Goal: Find specific page/section: Find specific page/section

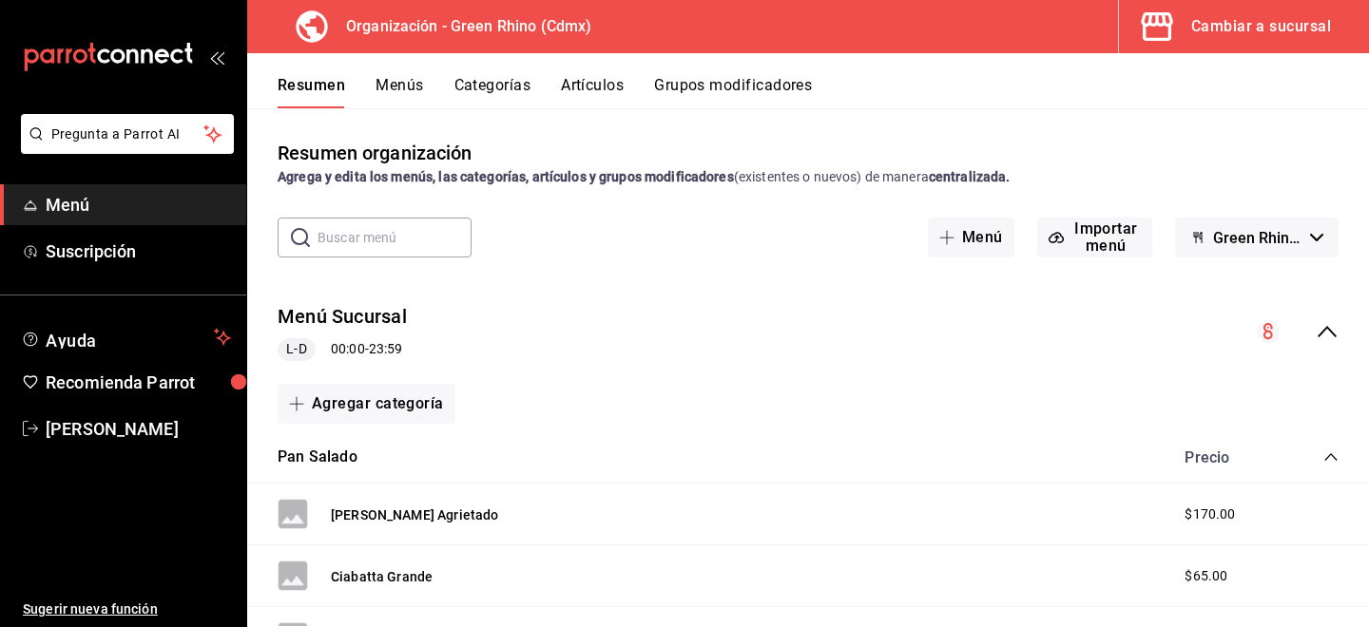
click at [624, 89] on button "Artículos" at bounding box center [592, 92] width 63 height 32
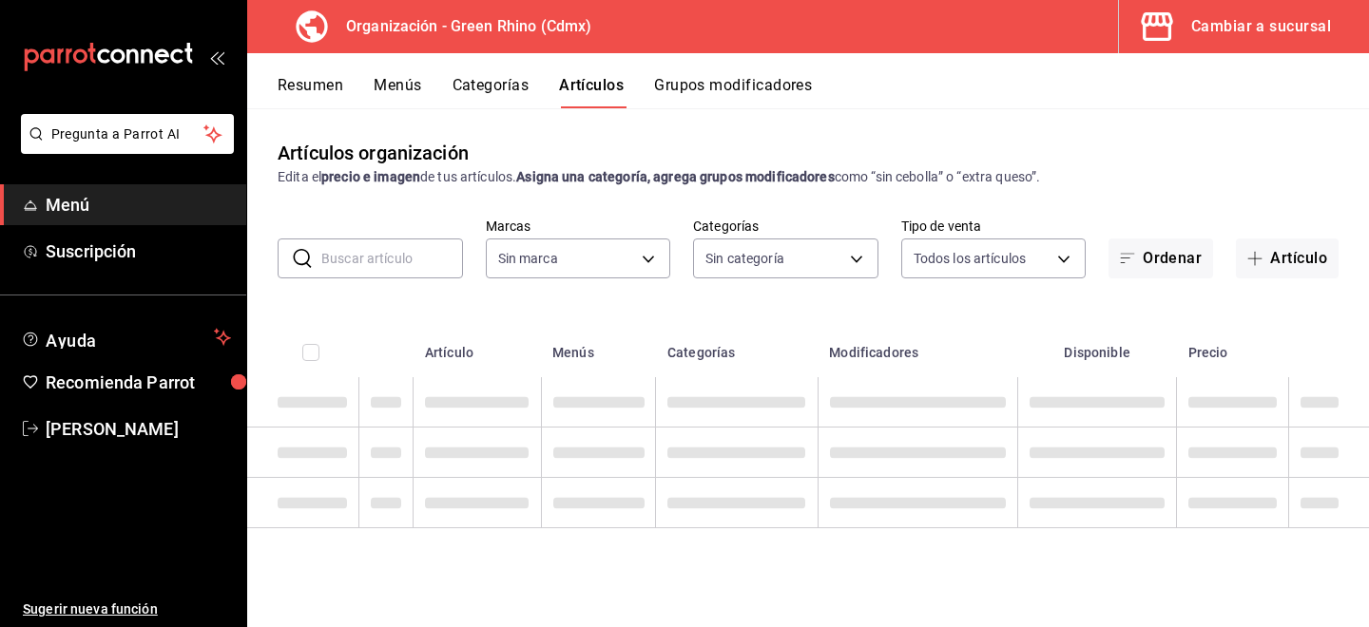
type input "718e4269-ab1b-41b6-b1a3-b54ad853307e"
type input "a63415d0-f08f-4da5-93bf-970c3b860b08,be571465-ace9-4e63-97a2-0382f1ecc6c2,096c3…"
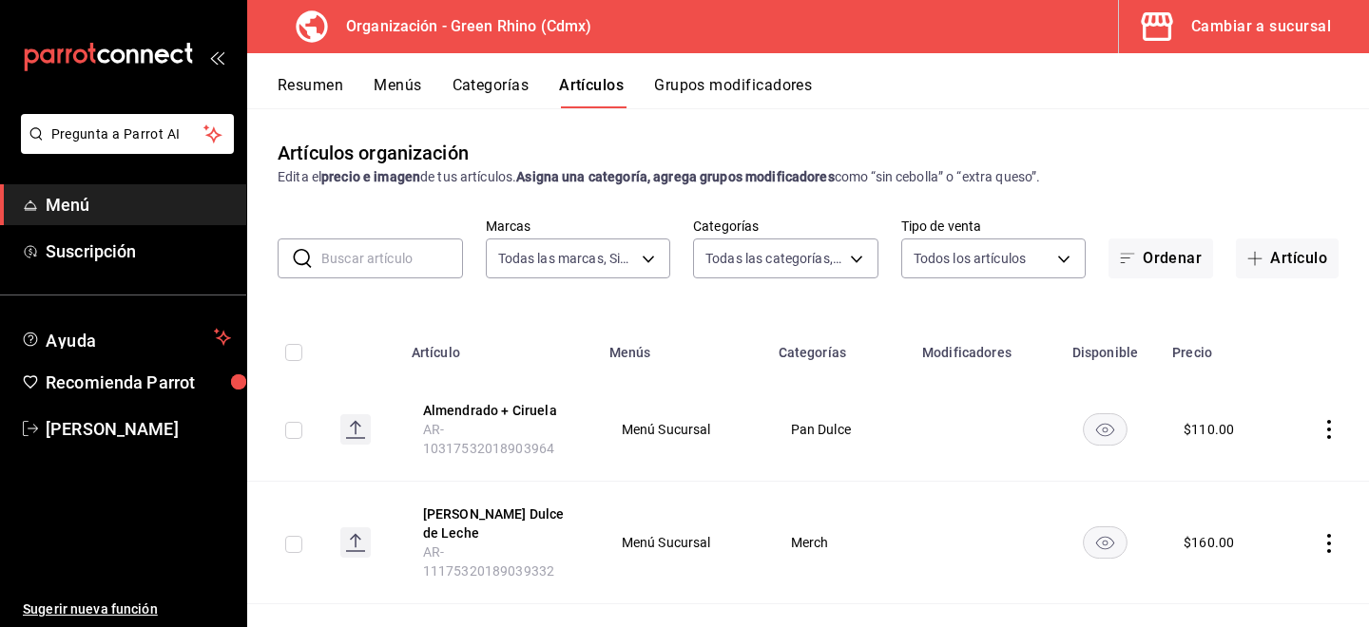
click at [346, 262] on input "text" at bounding box center [392, 259] width 142 height 38
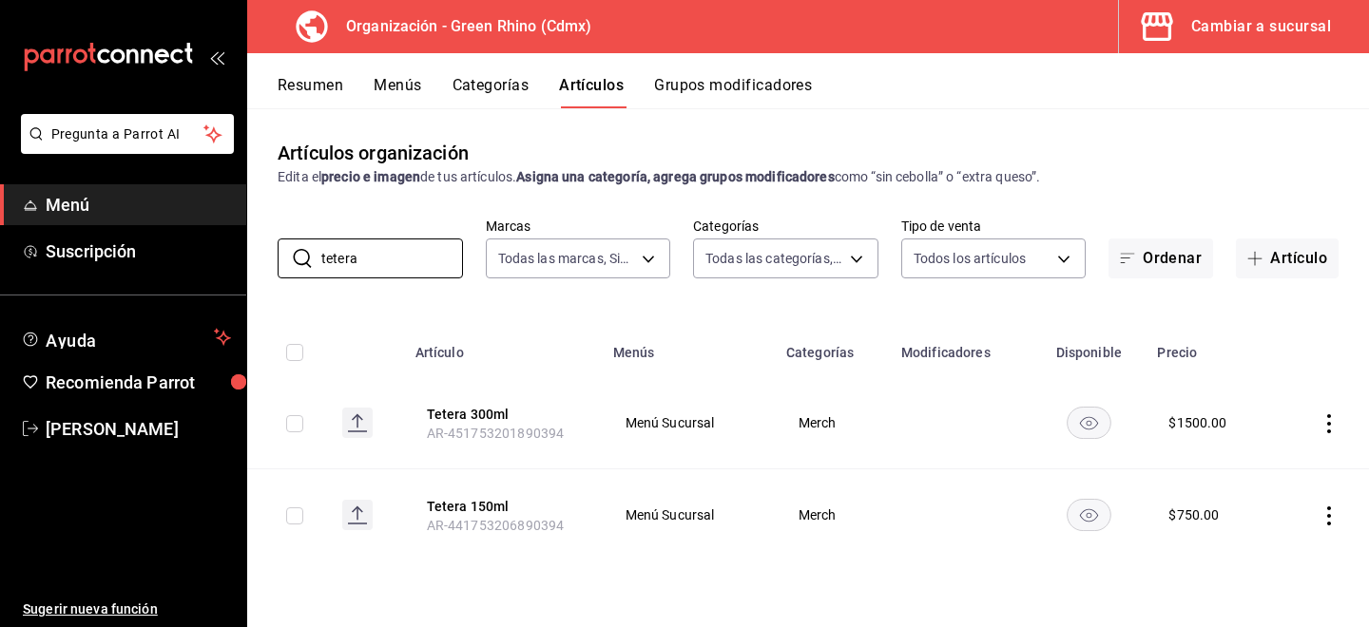
type input "tetera"
